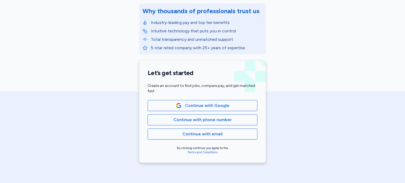
scroll to position [72, 0]
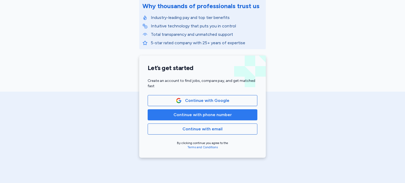
click at [175, 118] on button "Continue with phone number" at bounding box center [203, 114] width 110 height 11
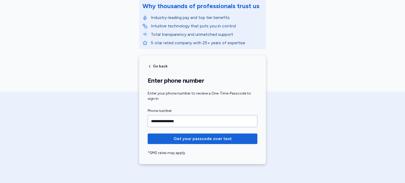
type input "**********"
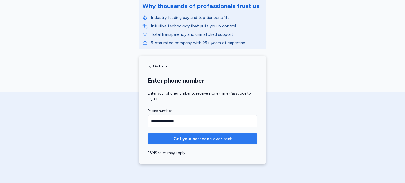
click at [203, 143] on button "Get your passcode over text" at bounding box center [203, 139] width 110 height 11
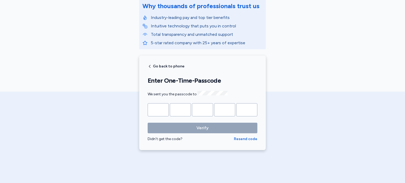
type input "*"
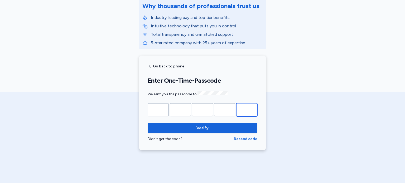
type input "*"
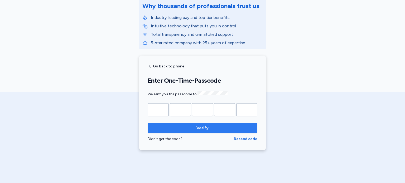
click at [201, 127] on span "Verify" at bounding box center [202, 128] width 12 height 6
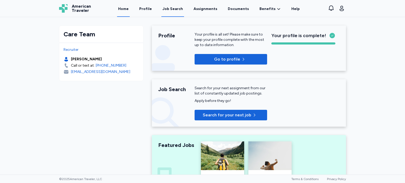
click at [172, 12] on link "Job Search" at bounding box center [172, 9] width 23 height 16
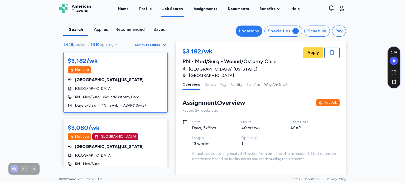
click at [252, 35] on button "Locations" at bounding box center [249, 31] width 27 height 11
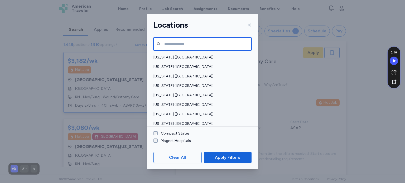
click at [180, 46] on input "text" at bounding box center [202, 43] width 98 height 13
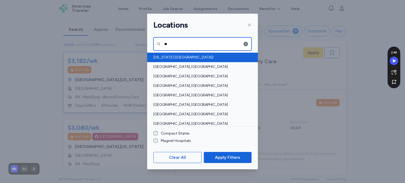
type input "**"
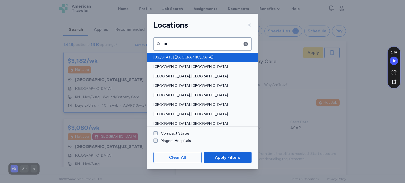
click at [161, 57] on span "[US_STATE] ([GEOGRAPHIC_DATA])" at bounding box center [200, 57] width 95 height 5
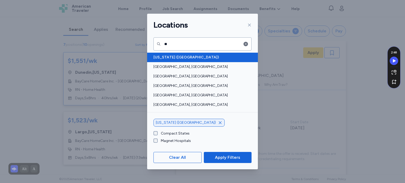
scroll to position [1, 0]
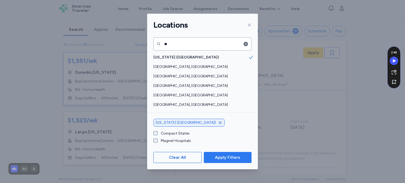
click at [211, 157] on span "Apply Filters" at bounding box center [227, 157] width 39 height 6
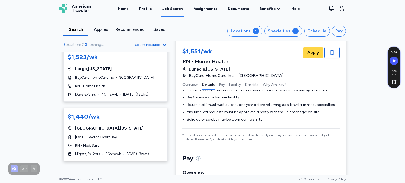
scroll to position [345, 0]
